Goal: Obtain resource: Obtain resource

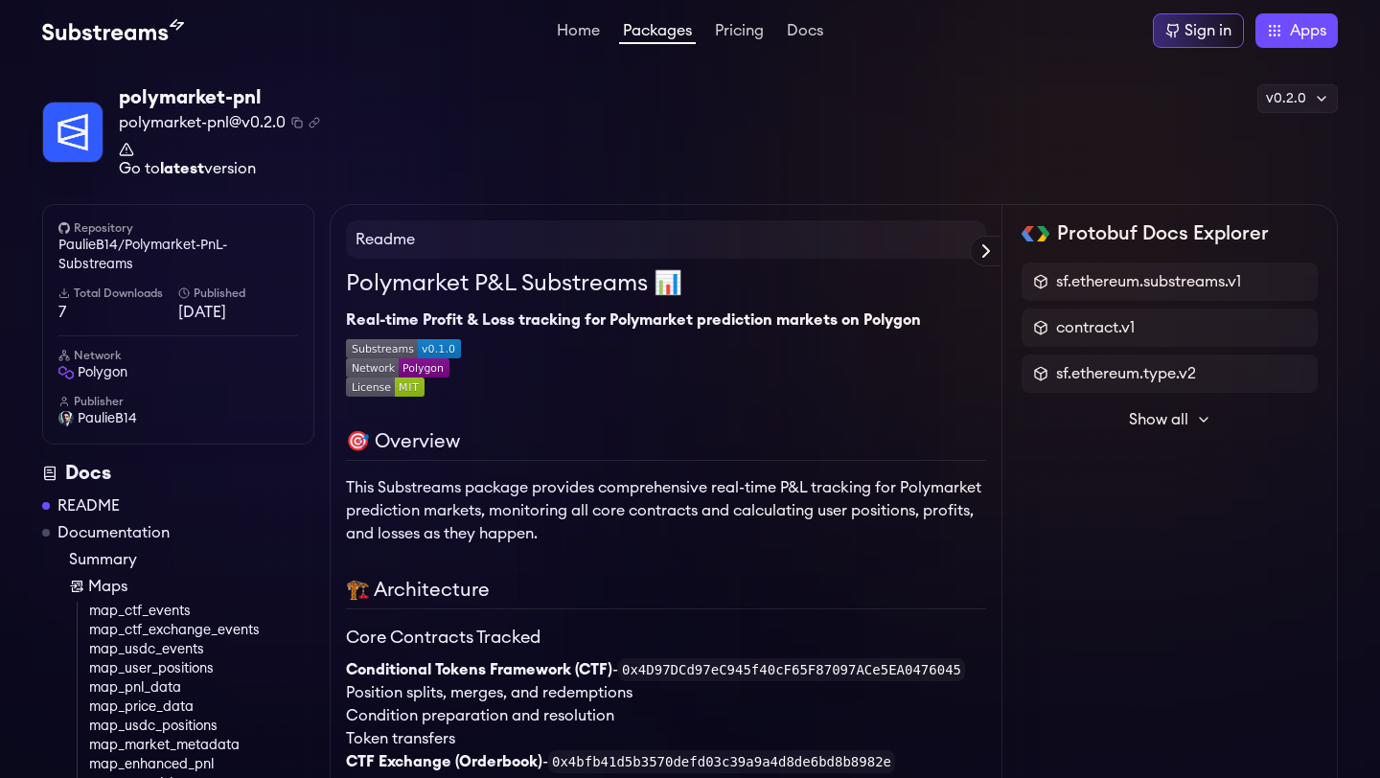
click at [245, 164] on link "Go to latest version" at bounding box center [219, 159] width 201 height 35
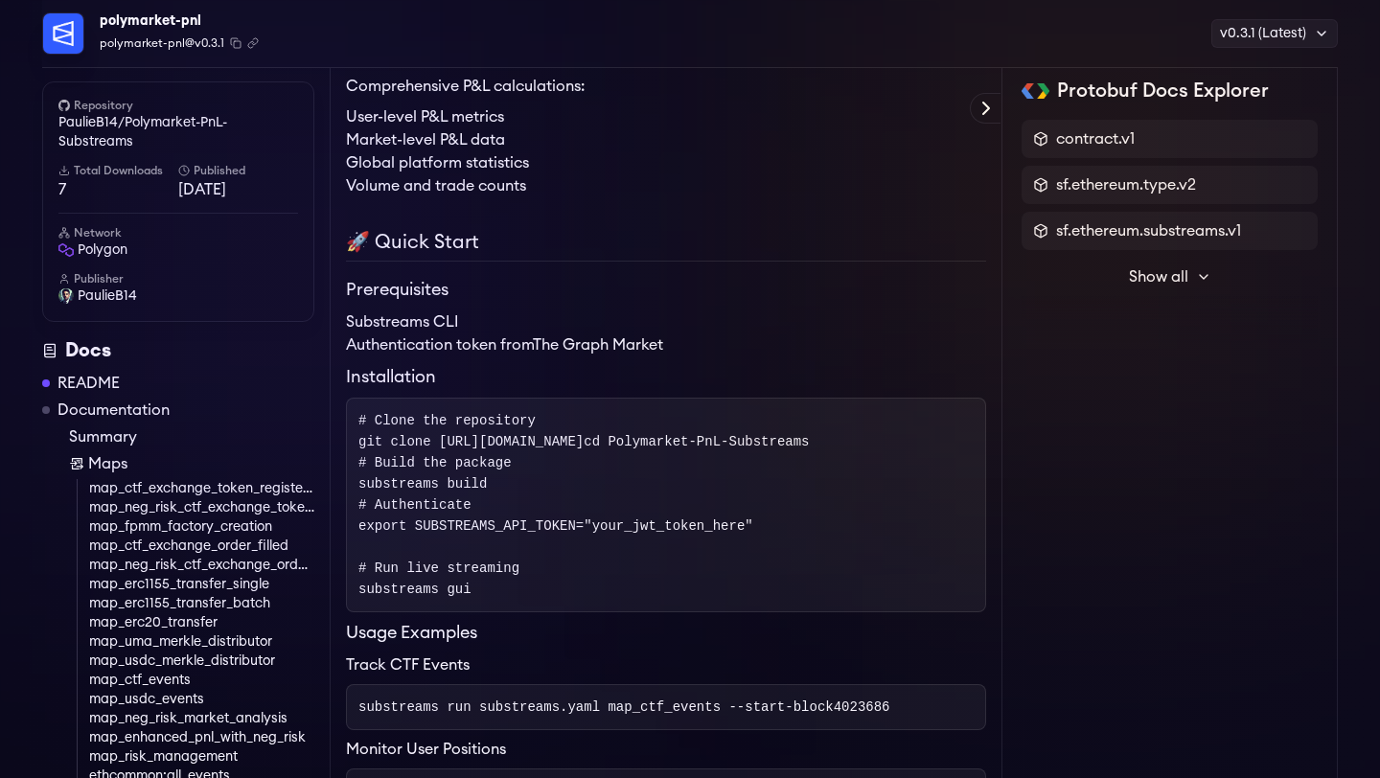
scroll to position [1596, 0]
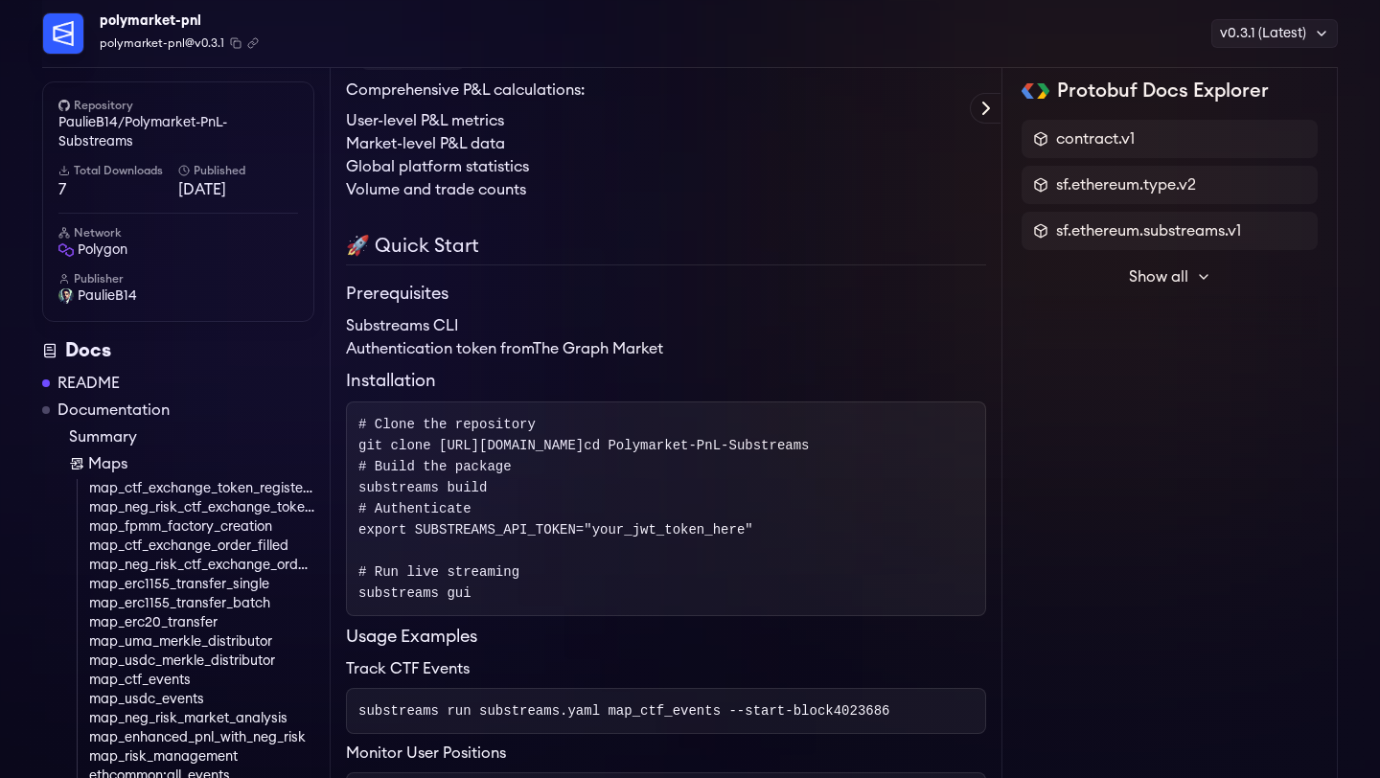
drag, startPoint x: 435, startPoint y: 455, endPoint x: 932, endPoint y: 458, distance: 496.5
click at [932, 459] on pre "# Clone the repository git clone [URL][DOMAIN_NAME] cd Polymarket-PnL-Substream…" at bounding box center [666, 509] width 640 height 215
copy span "[URL][DOMAIN_NAME]"
click at [252, 44] on icon "Copy .spkg link to clipboard" at bounding box center [255, 41] width 6 height 6
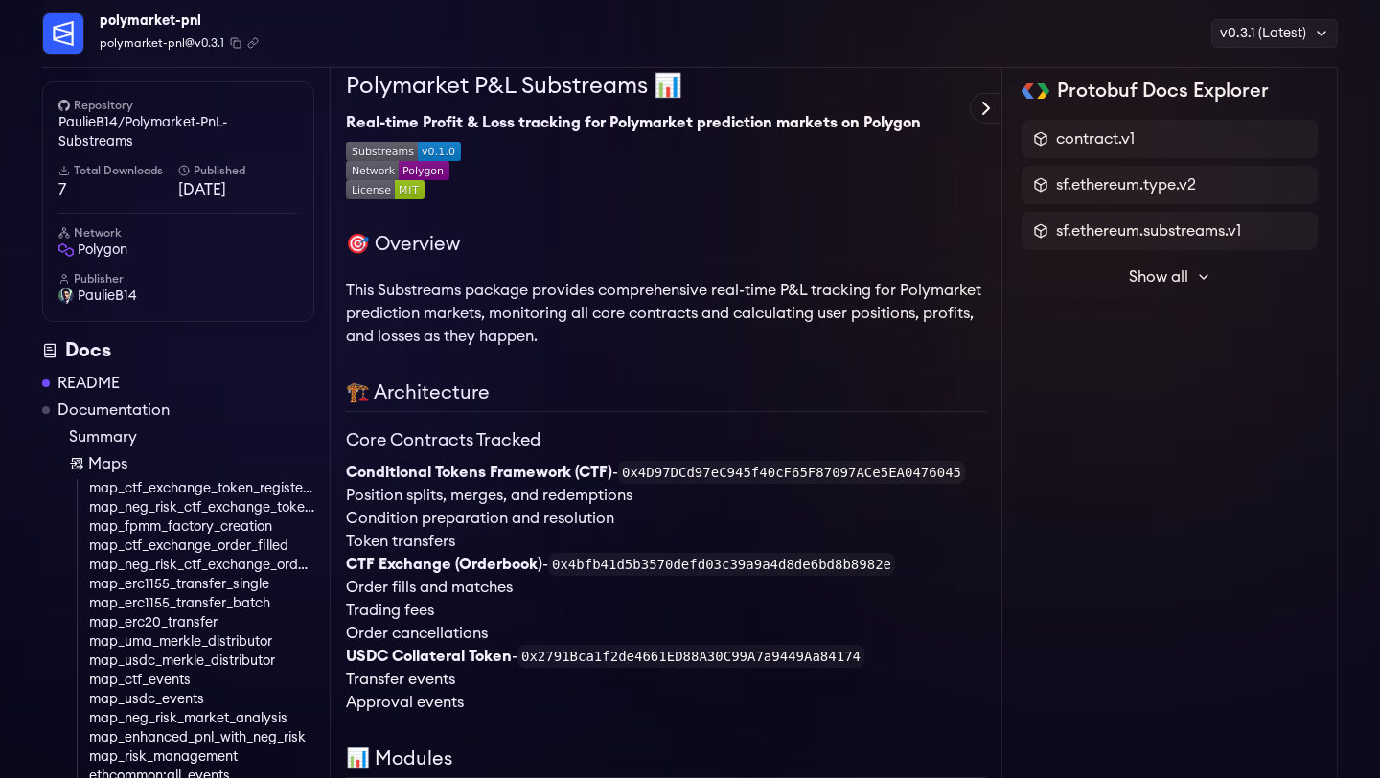
scroll to position [0, 0]
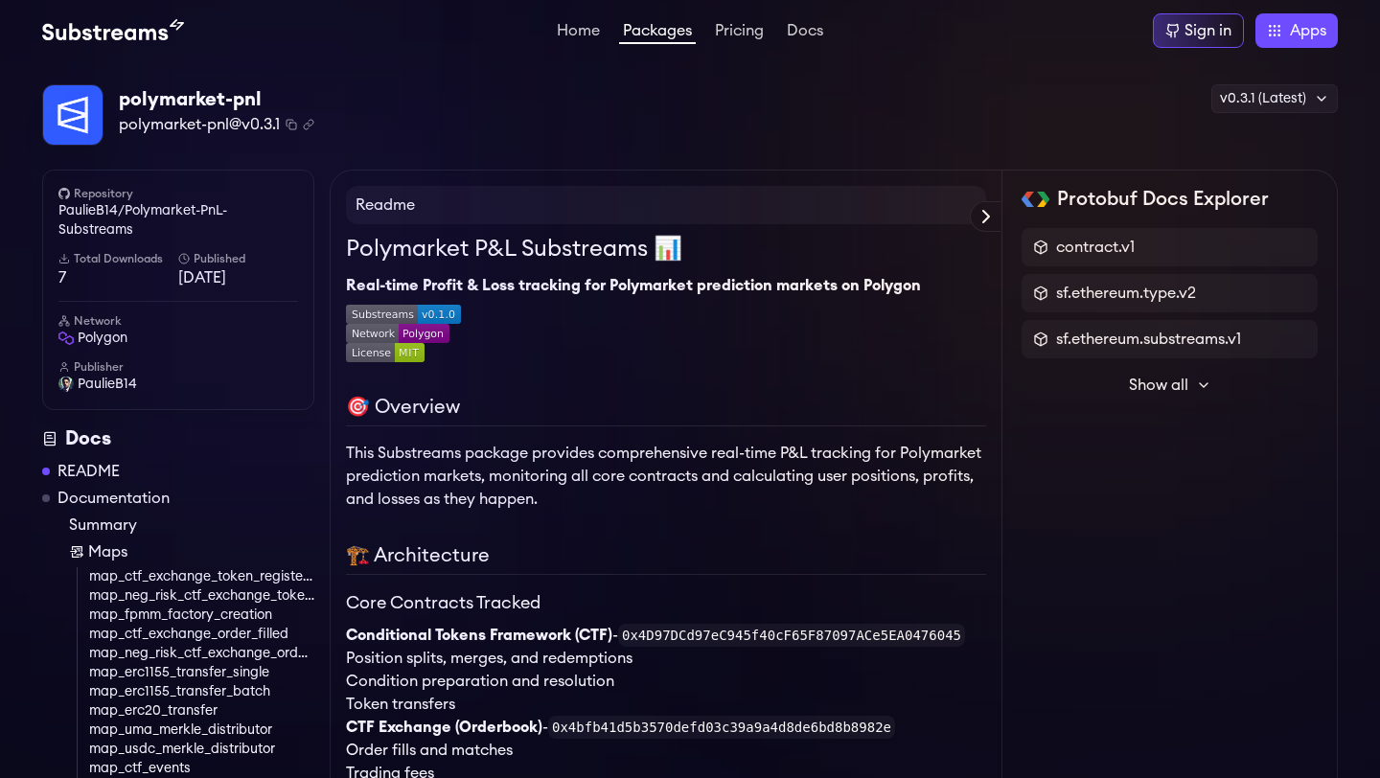
click at [423, 88] on div "polymarket-pnl polymarket-pnl@v0.3.1 Copied! Copied! v0.3.1 (Latest) v0.3.1 (La…" at bounding box center [690, 115] width 1296 height 62
click at [60, 279] on span "7" at bounding box center [118, 277] width 120 height 23
click at [550, 207] on h4 "Readme" at bounding box center [666, 205] width 640 height 38
click at [550, 211] on h4 "Readme" at bounding box center [666, 205] width 640 height 38
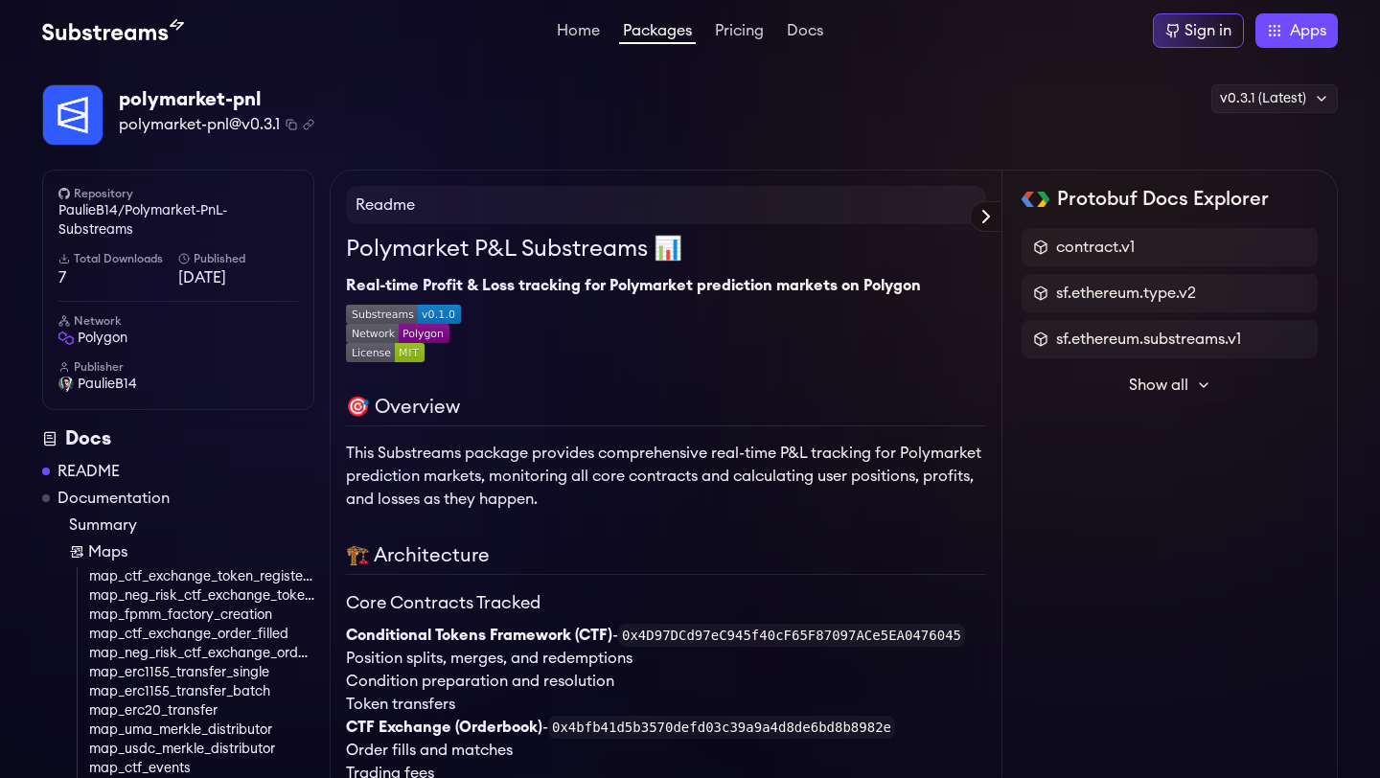
click at [983, 216] on icon at bounding box center [986, 216] width 23 height 23
click at [983, 217] on h4 "Readme" at bounding box center [666, 205] width 640 height 38
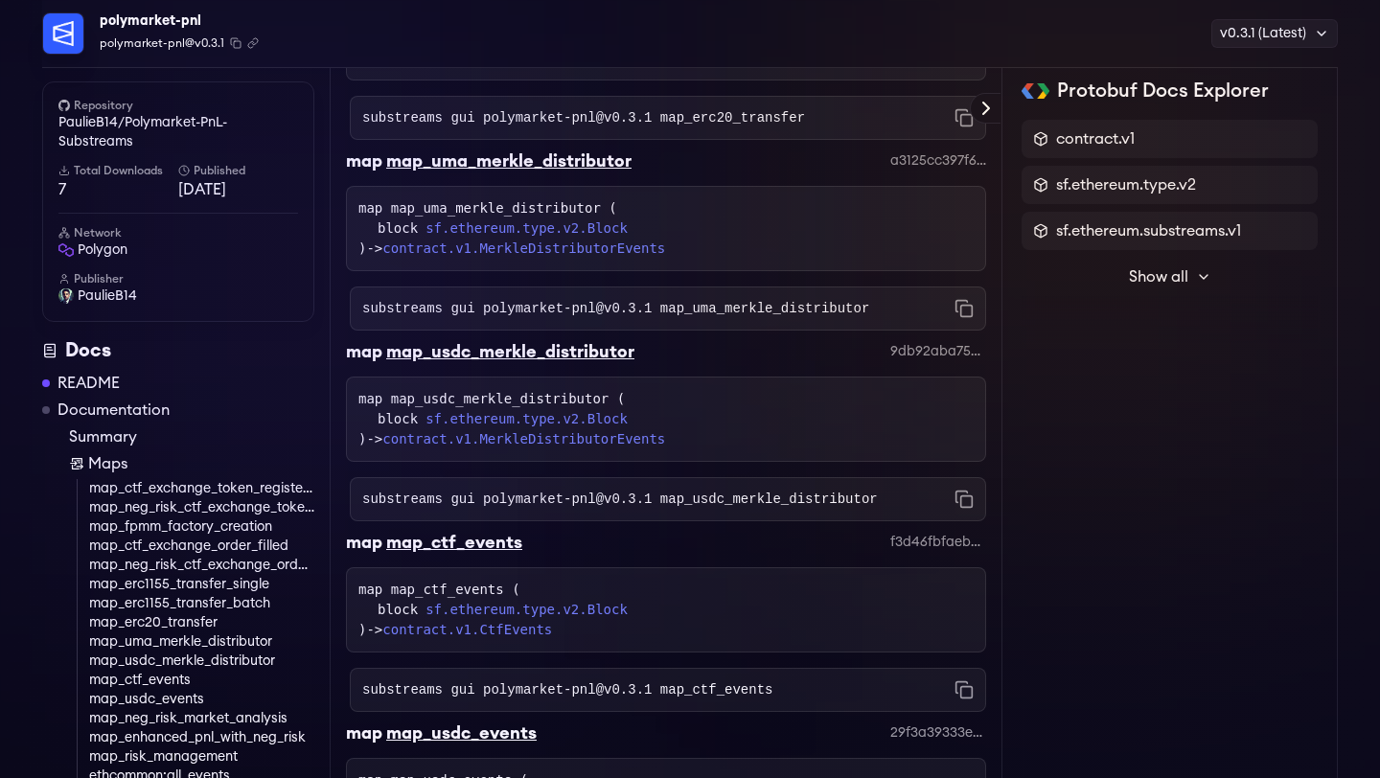
scroll to position [7535, 0]
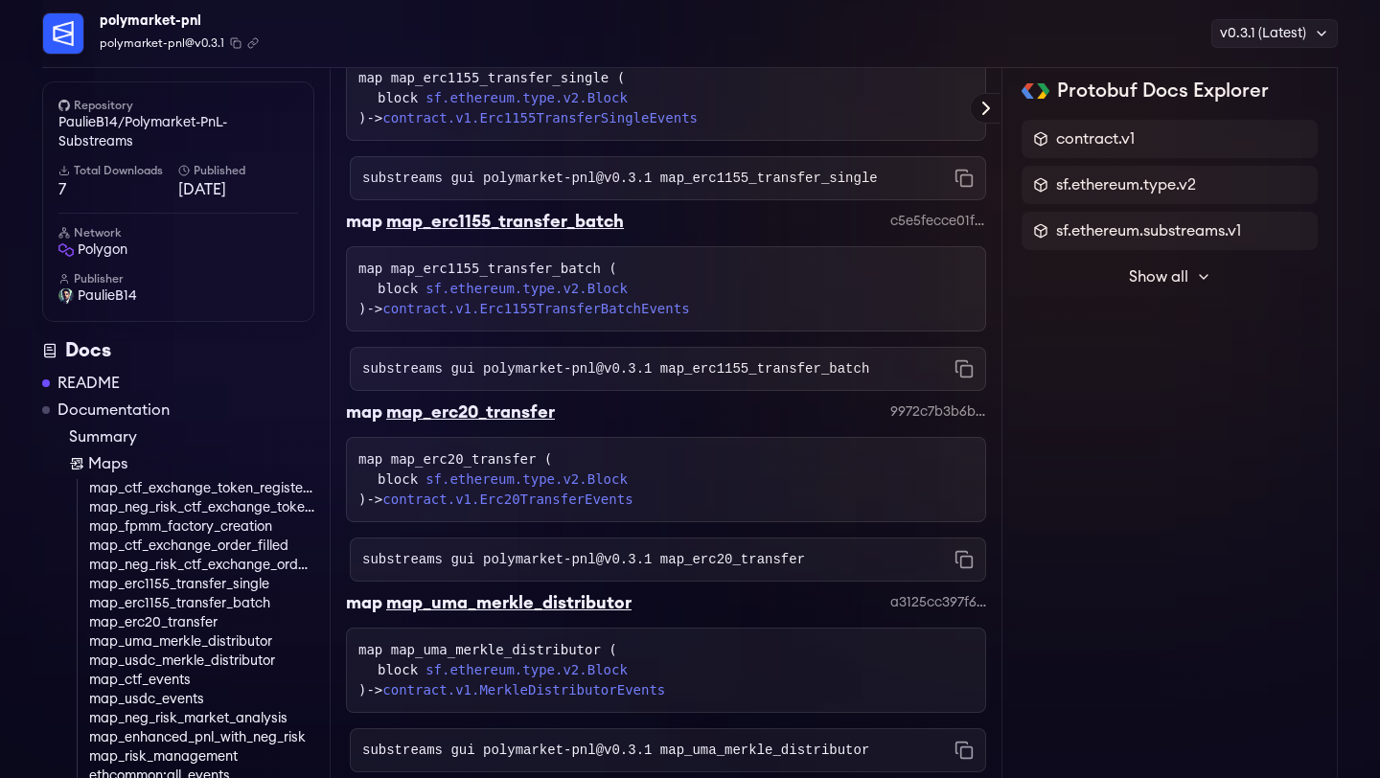
drag, startPoint x: 270, startPoint y: 39, endPoint x: 99, endPoint y: -8, distance: 177.9
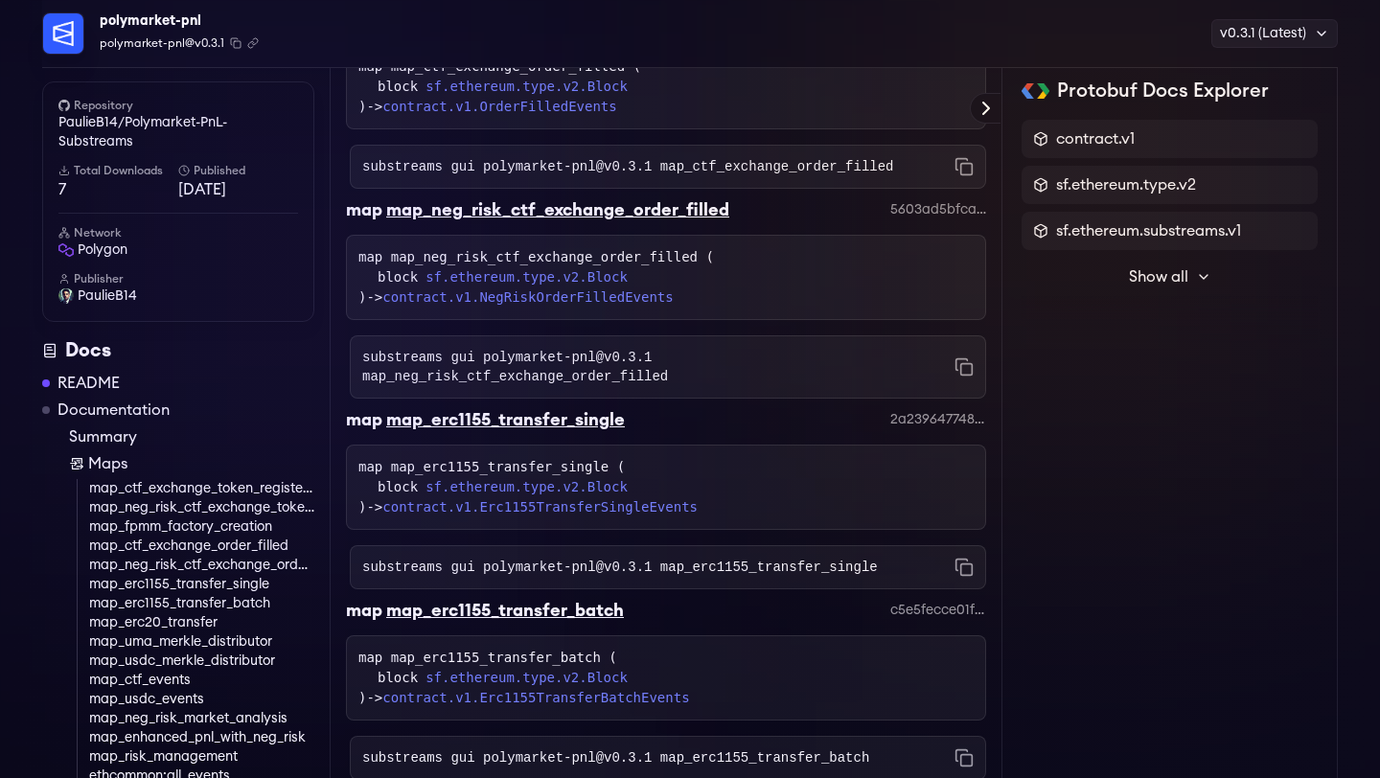
drag, startPoint x: 296, startPoint y: 62, endPoint x: 77, endPoint y: -20, distance: 234.5
